Goal: Transaction & Acquisition: Register for event/course

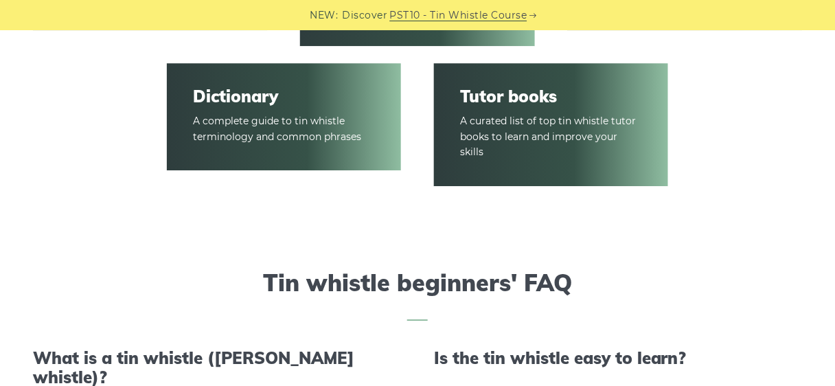
scroll to position [2254, 0]
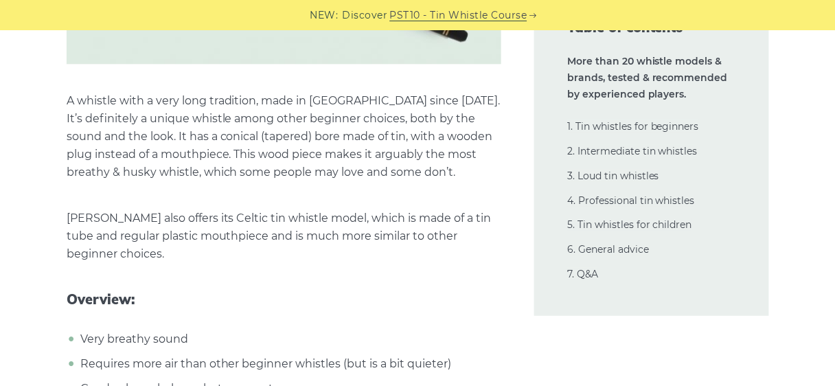
scroll to position [4782, 0]
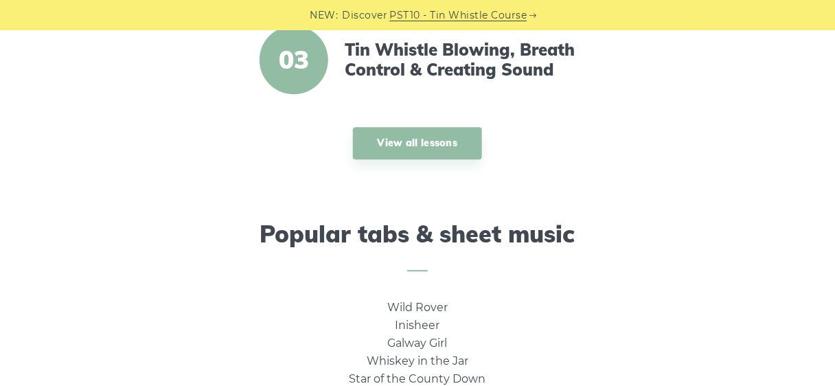
scroll to position [715, 0]
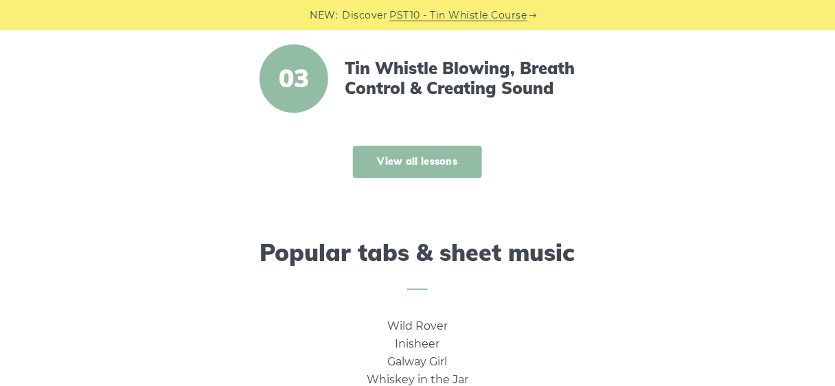
click at [438, 178] on link "View all lessons" at bounding box center [418, 162] width 130 height 32
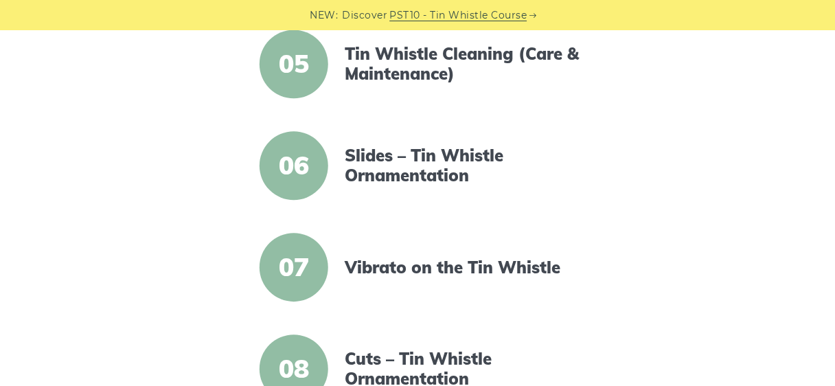
scroll to position [752, 0]
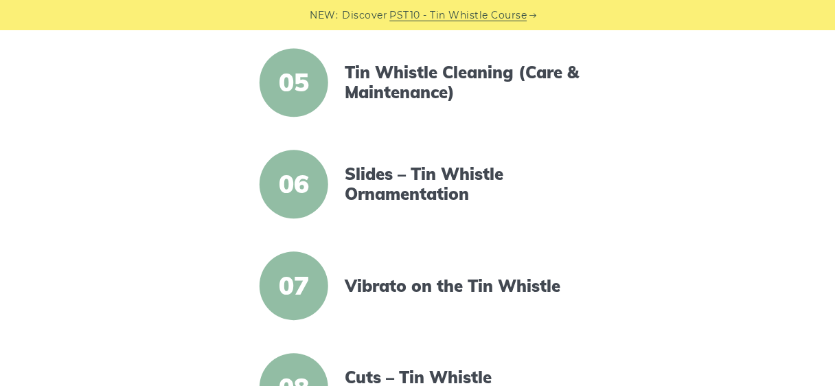
click at [486, 13] on link "PST10 - Tin Whistle Course" at bounding box center [458, 16] width 137 height 16
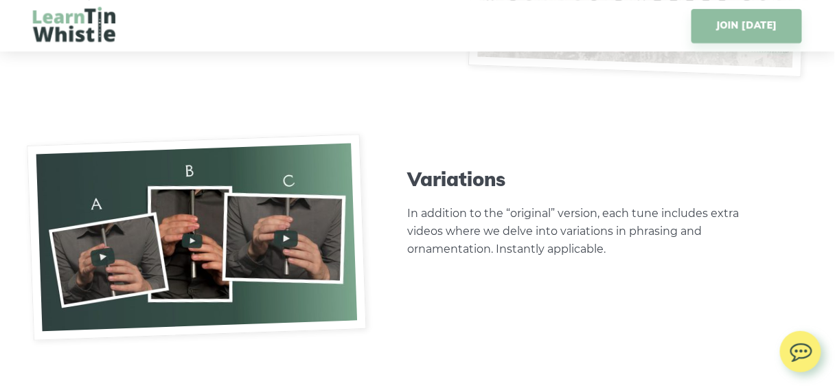
scroll to position [4452, 0]
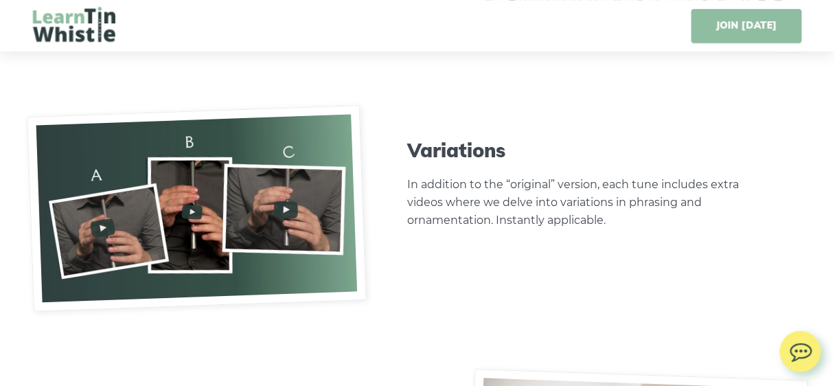
click at [723, 23] on link "JOIN [DATE]" at bounding box center [747, 26] width 111 height 34
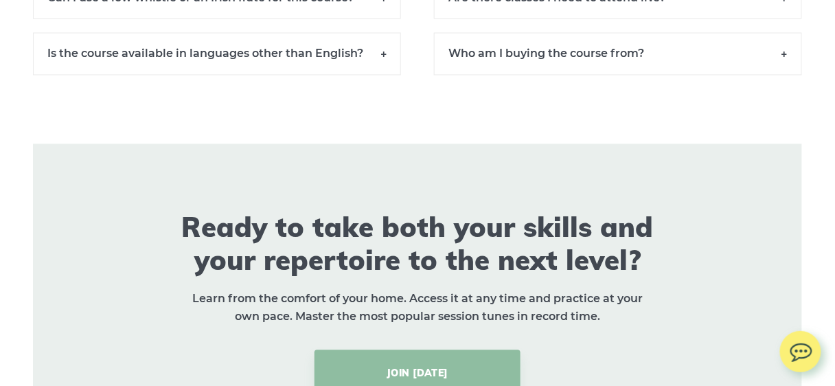
scroll to position [9809, 0]
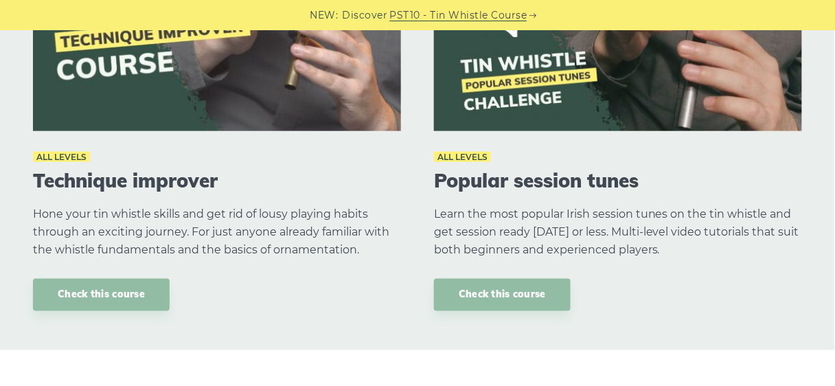
scroll to position [1704, 0]
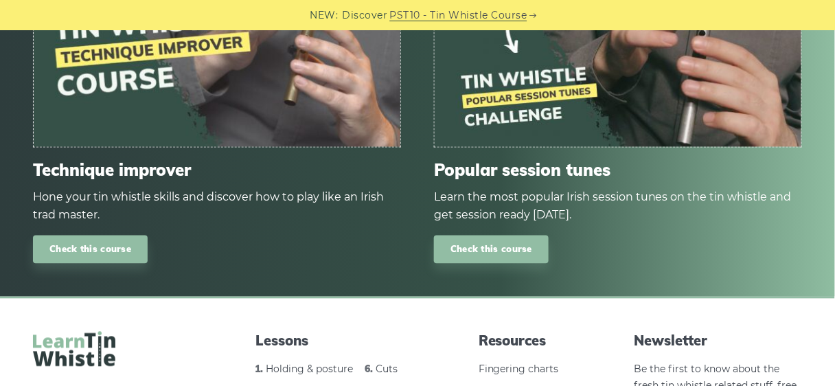
scroll to position [1869, 0]
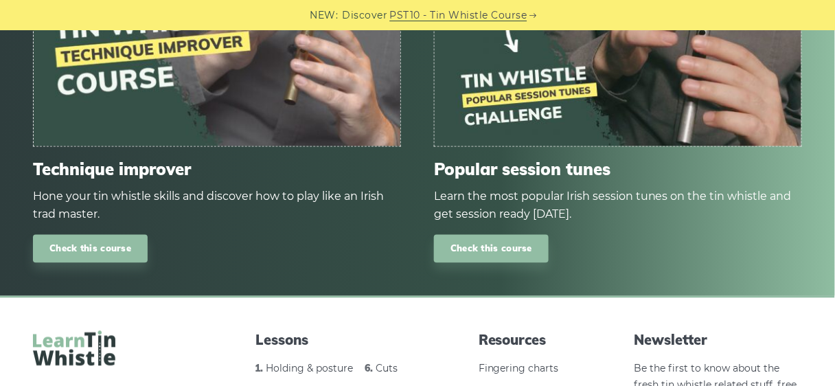
click at [537, 93] on img at bounding box center [618, 43] width 367 height 207
click at [539, 260] on link "Check this course" at bounding box center [491, 249] width 115 height 28
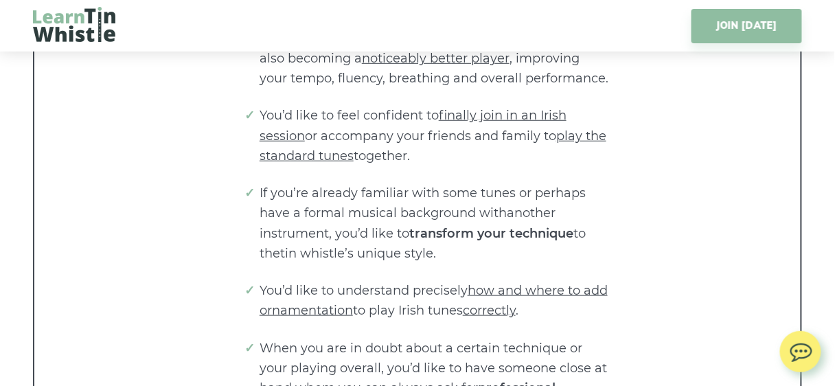
scroll to position [2803, 0]
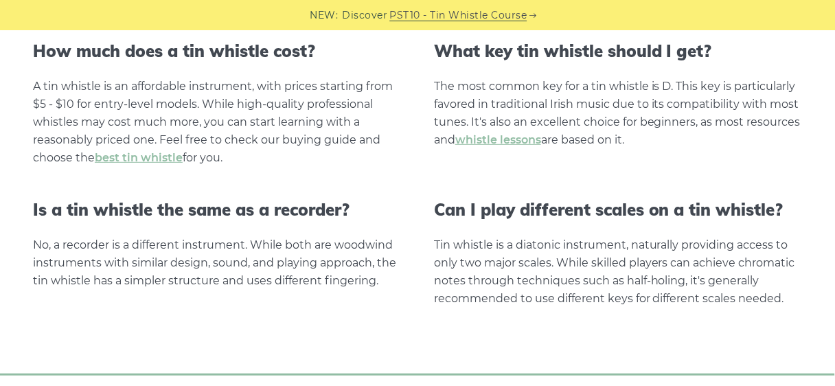
scroll to position [2748, 0]
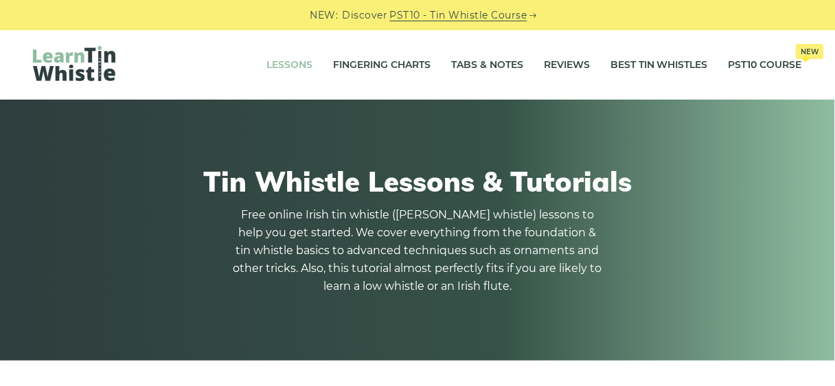
click at [495, 12] on link "PST10 - Tin Whistle Course" at bounding box center [458, 16] width 137 height 16
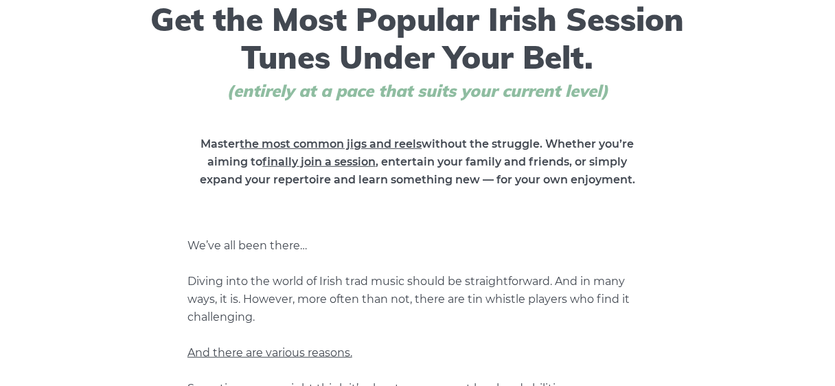
scroll to position [330, 0]
